Goal: Information Seeking & Learning: Learn about a topic

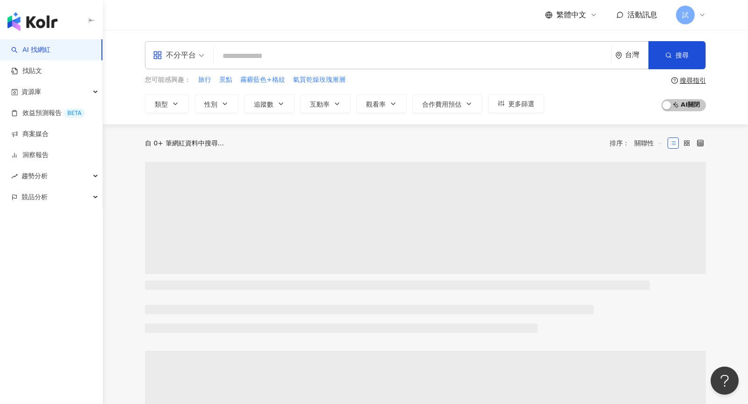
click at [700, 10] on div "試" at bounding box center [691, 15] width 30 height 19
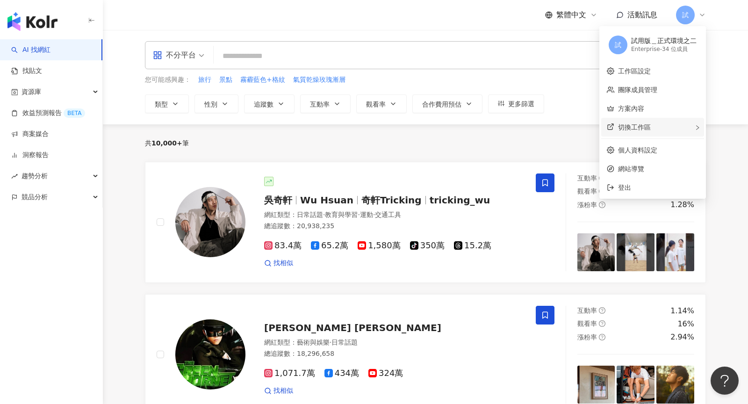
click at [669, 127] on div "切換工作區" at bounding box center [652, 127] width 103 height 19
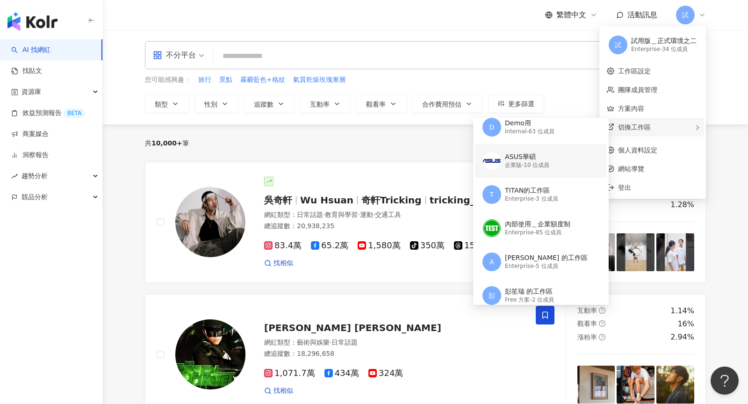
scroll to position [174, 0]
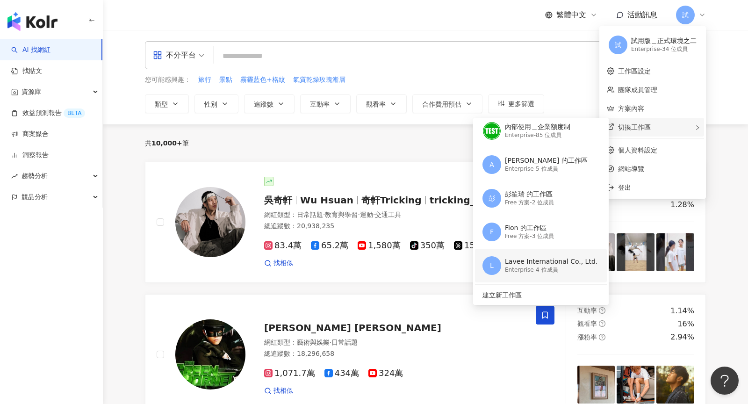
click at [524, 264] on div "Lavee International Co., Ltd." at bounding box center [551, 261] width 93 height 9
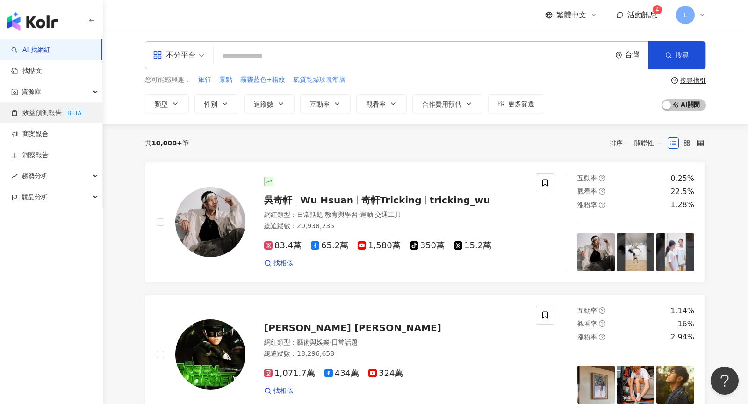
click at [51, 109] on link "效益預測報告 BETA" at bounding box center [48, 112] width 74 height 9
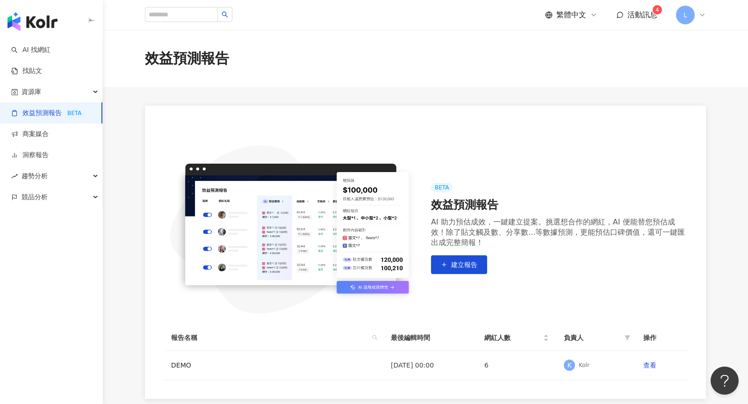
click at [701, 20] on div "L" at bounding box center [691, 15] width 30 height 19
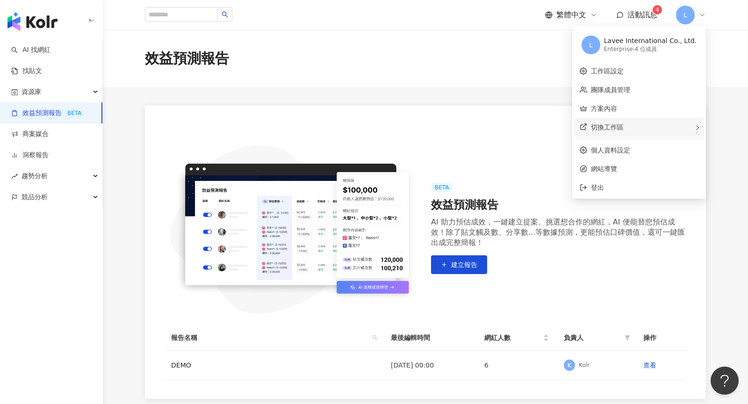
click at [656, 129] on div "切換工作區" at bounding box center [639, 127] width 130 height 19
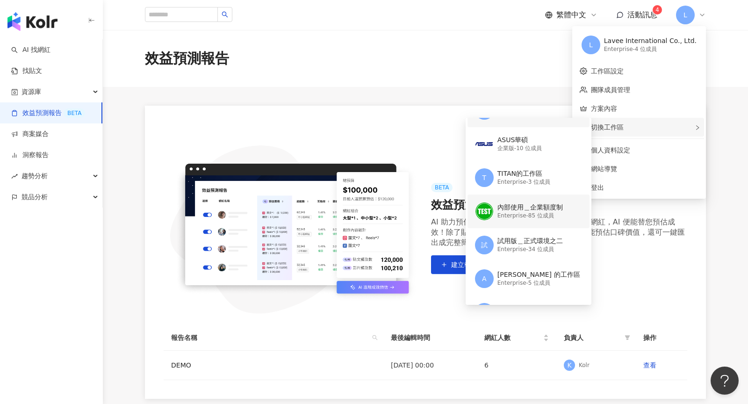
scroll to position [99, 0]
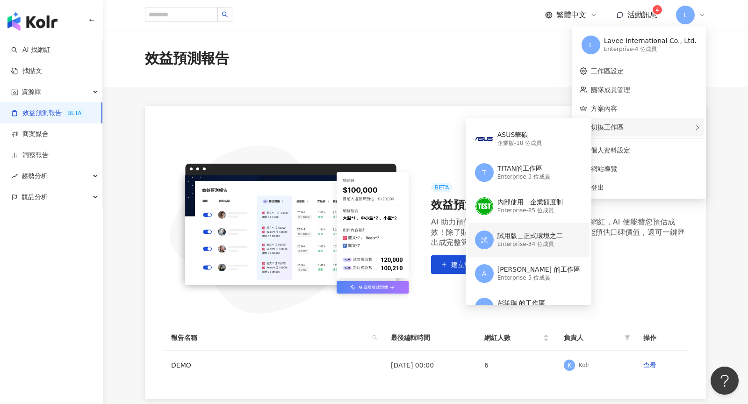
click at [547, 230] on div "試用版＿正式環境之二 Enterprise - 34 位成員" at bounding box center [529, 239] width 65 height 19
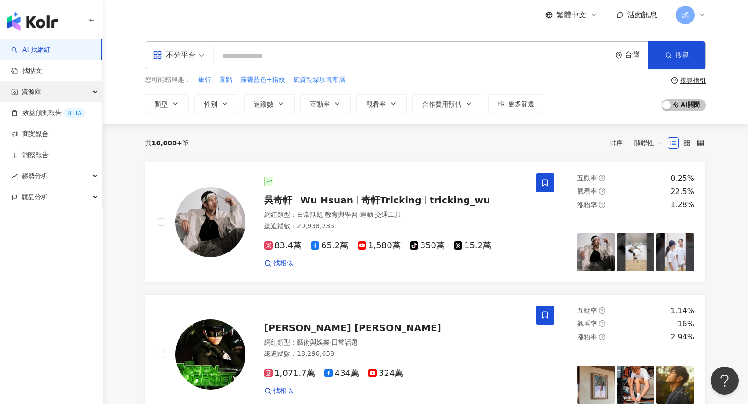
click at [69, 99] on div "資源庫" at bounding box center [51, 91] width 102 height 21
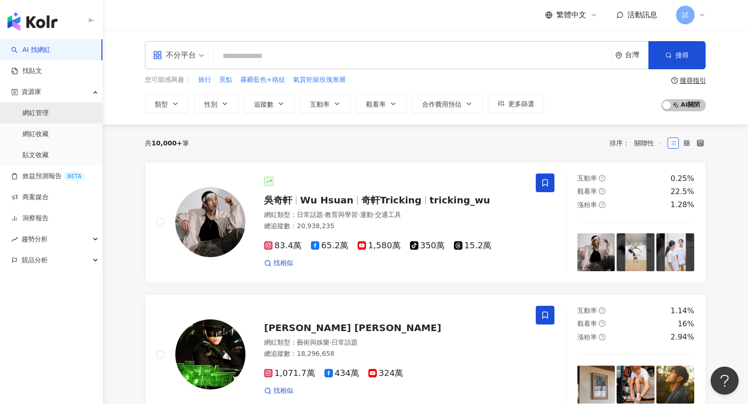
click at [49, 118] on link "網紅管理" at bounding box center [35, 112] width 26 height 9
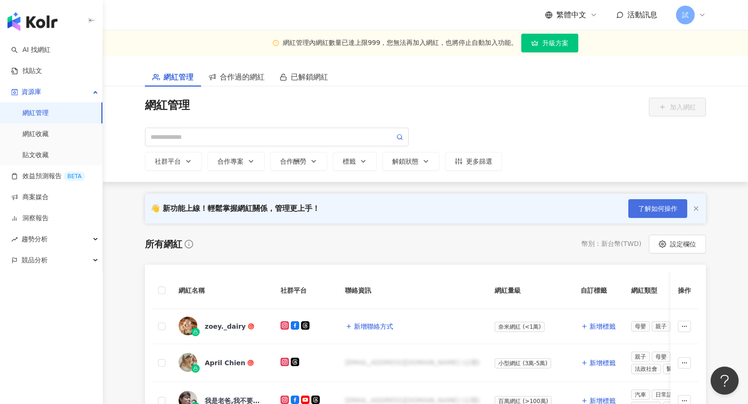
click at [667, 215] on button "了解如何操作" at bounding box center [657, 208] width 59 height 19
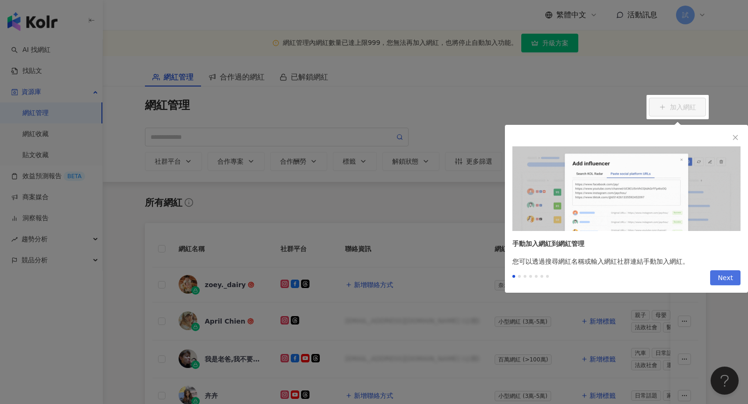
click at [724, 281] on span "Next" at bounding box center [724, 278] width 15 height 15
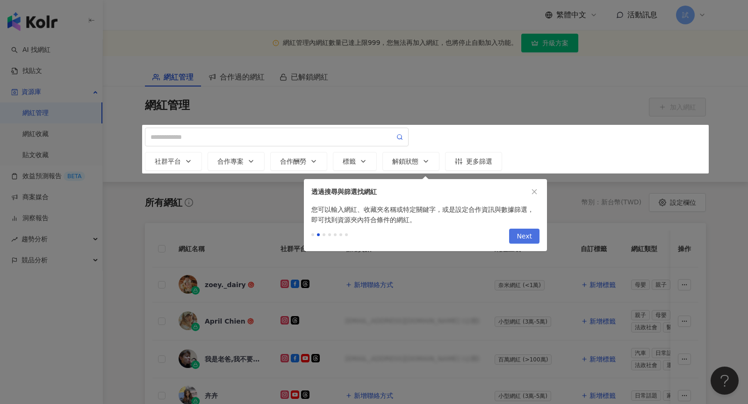
click at [532, 233] on button "Next" at bounding box center [524, 236] width 30 height 15
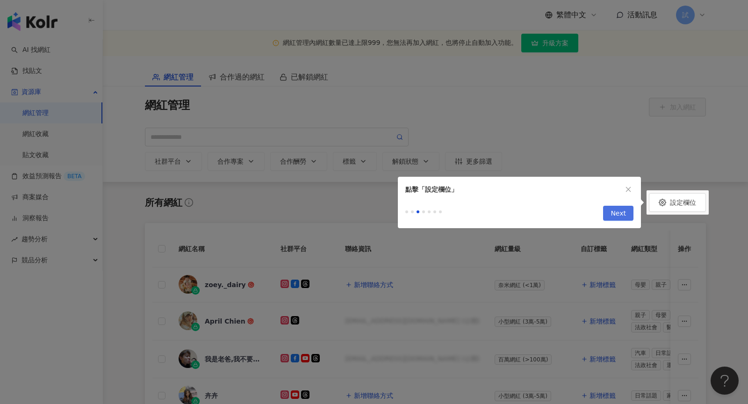
click at [629, 214] on button "Next" at bounding box center [618, 213] width 30 height 15
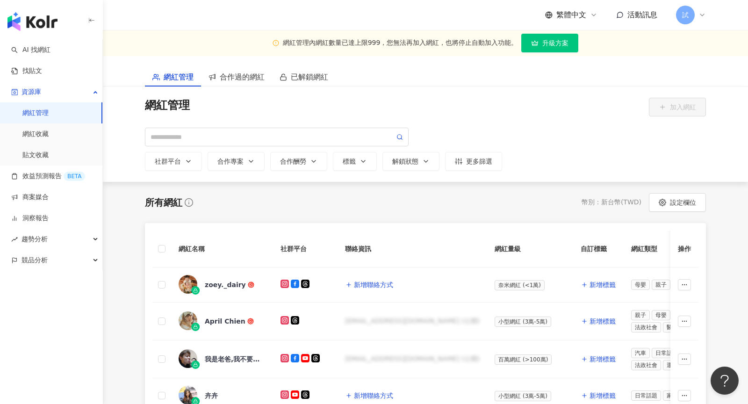
click at [629, 214] on div at bounding box center [374, 202] width 748 height 404
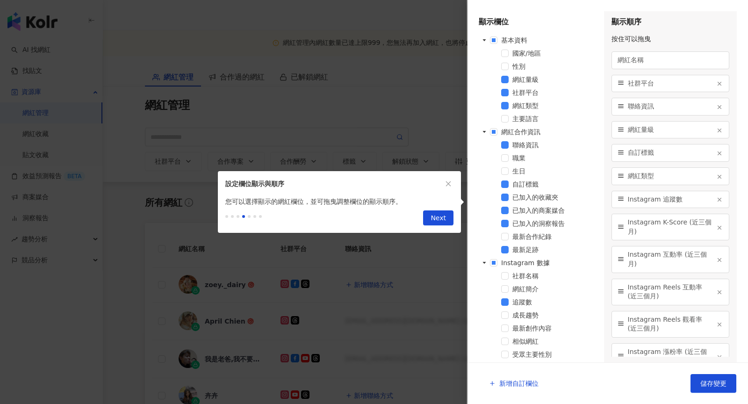
click at [397, 171] on div at bounding box center [374, 202] width 748 height 404
click at [446, 183] on icon "close" at bounding box center [448, 183] width 7 height 7
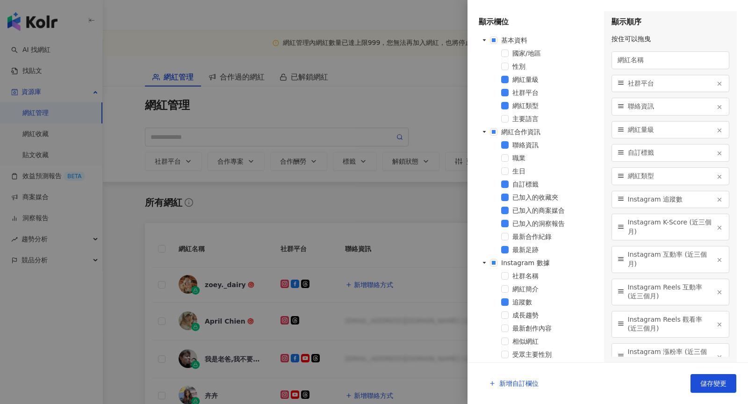
click at [272, 25] on div at bounding box center [374, 202] width 748 height 404
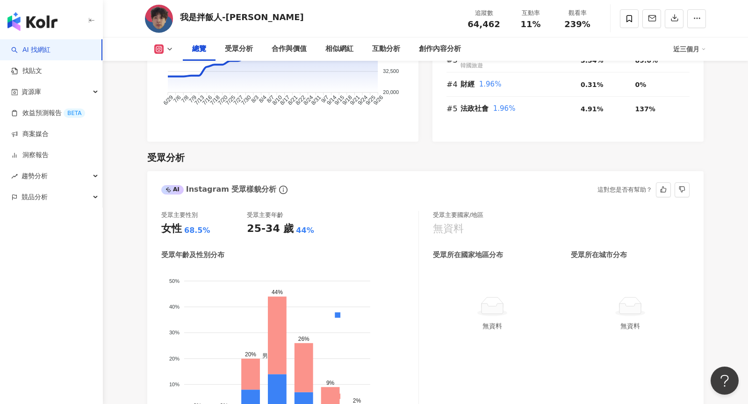
scroll to position [1002, 0]
